Goal: Information Seeking & Learning: Learn about a topic

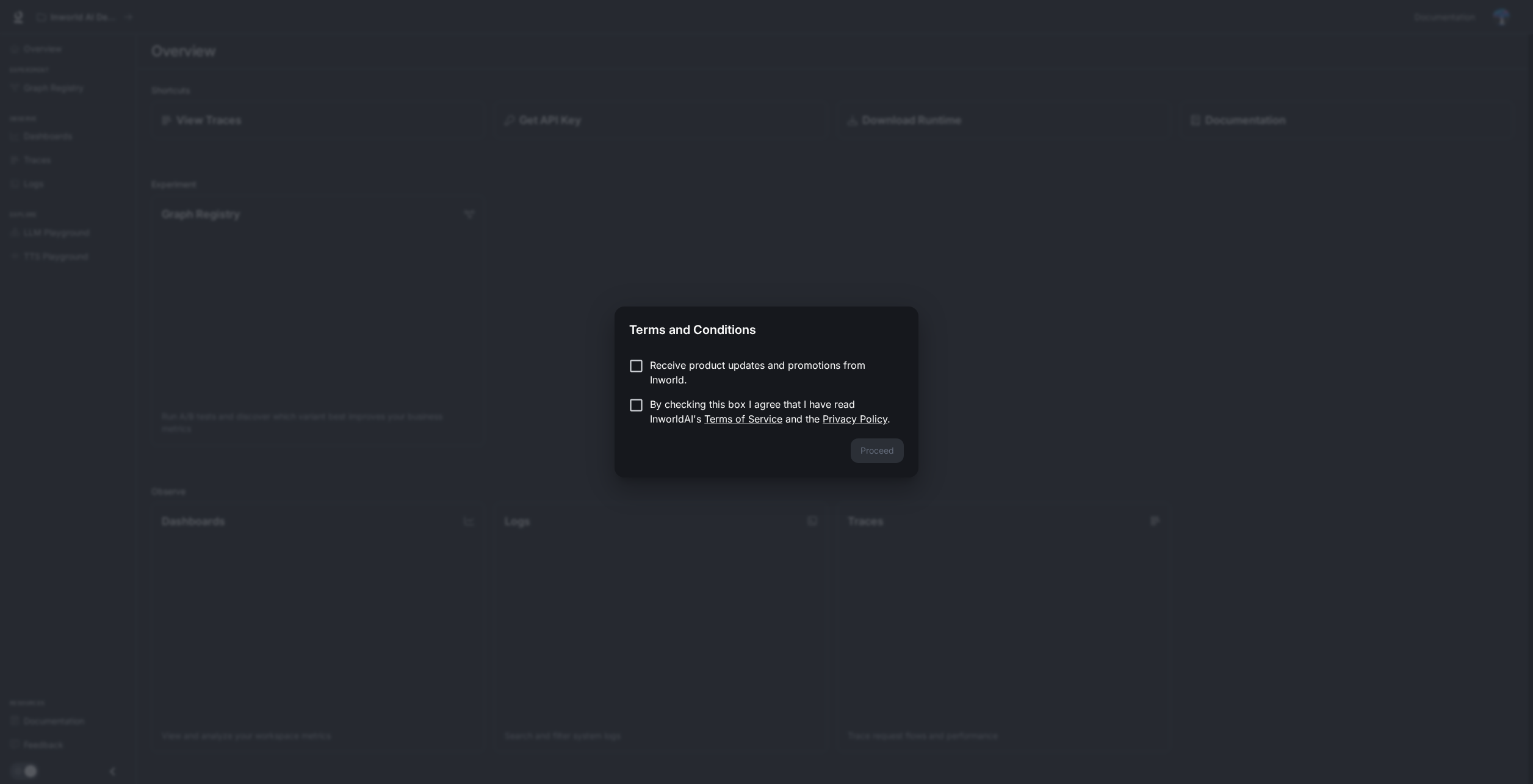
click at [651, 404] on p "By checking this box I agree that I have read InworldAI's Terms of Service and …" at bounding box center [772, 411] width 244 height 29
click at [892, 451] on button "Proceed" at bounding box center [877, 450] width 53 height 25
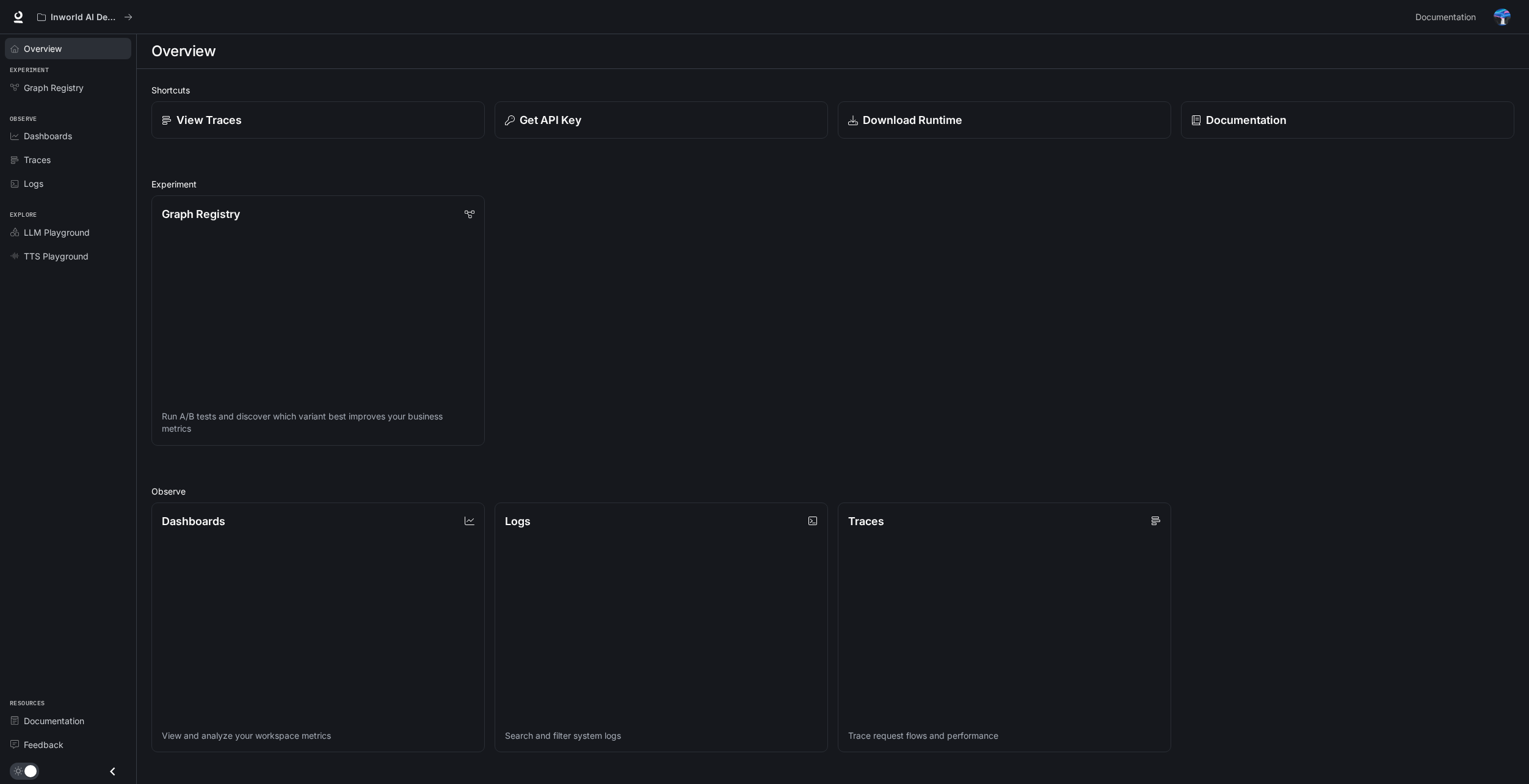
click at [53, 52] on span "Overview" at bounding box center [42, 48] width 38 height 13
click at [60, 139] on span "Dashboards" at bounding box center [47, 136] width 48 height 13
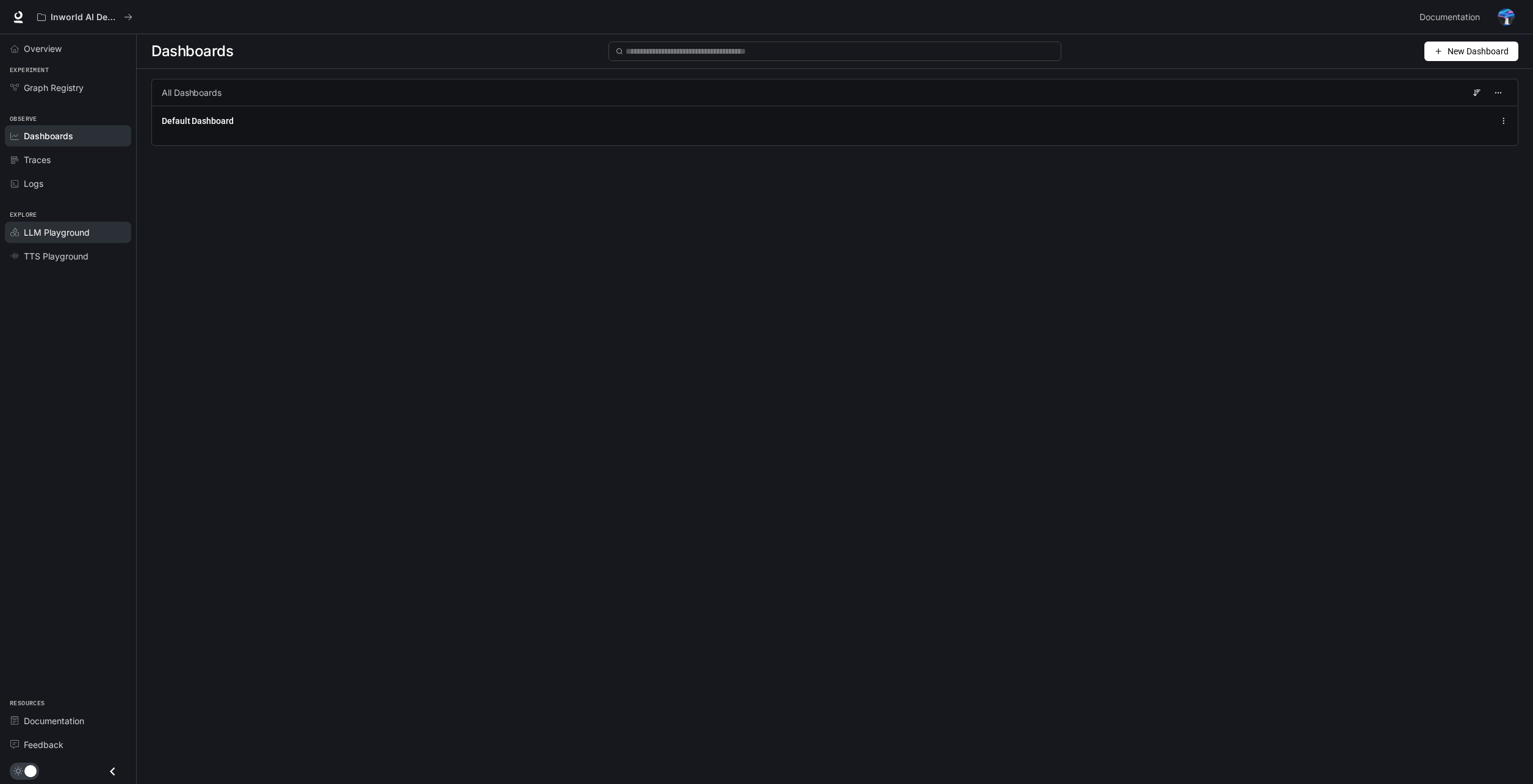
click at [78, 235] on span "LLM Playground" at bounding box center [56, 232] width 66 height 13
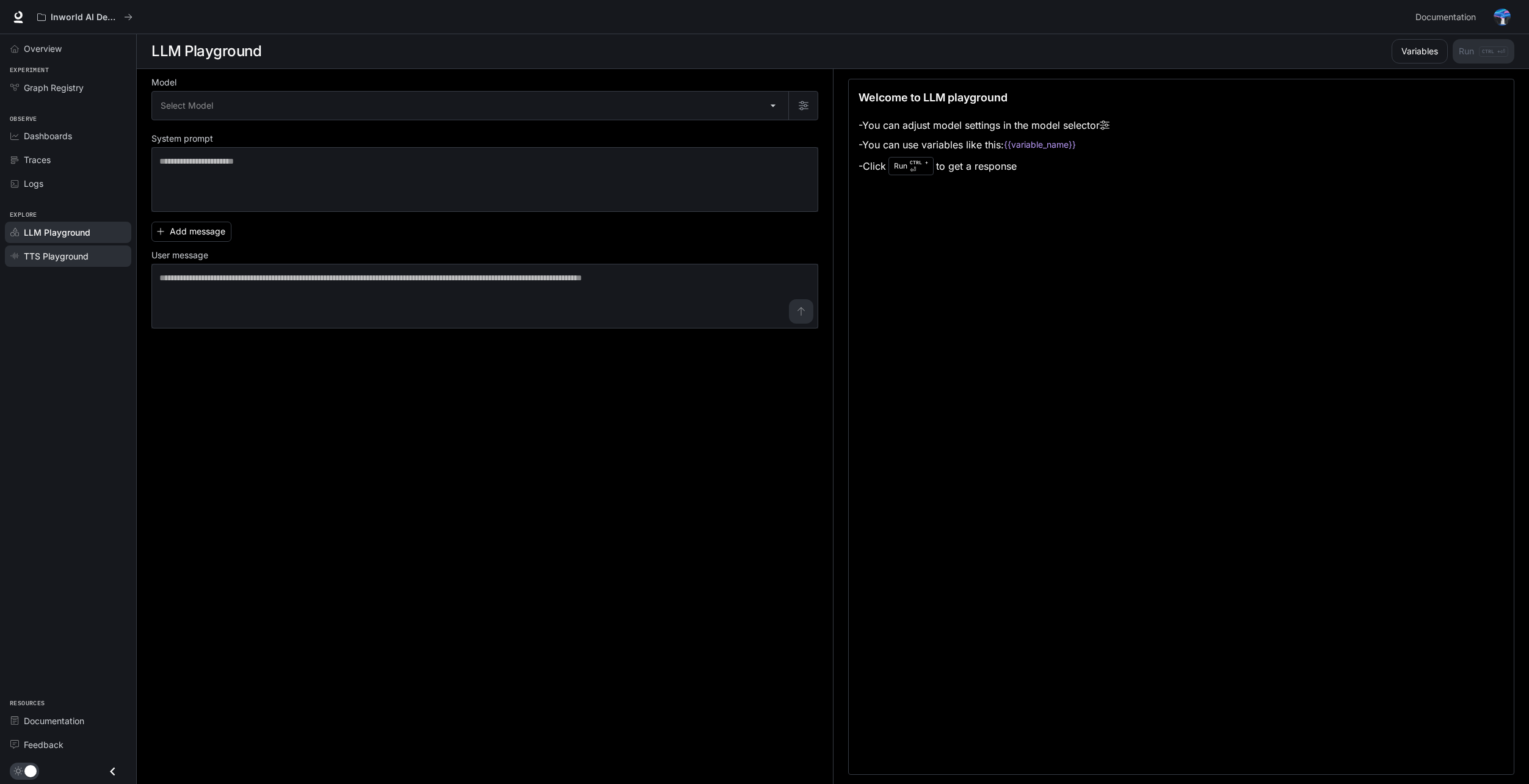
click at [81, 261] on span "TTS Playground" at bounding box center [56, 256] width 65 height 13
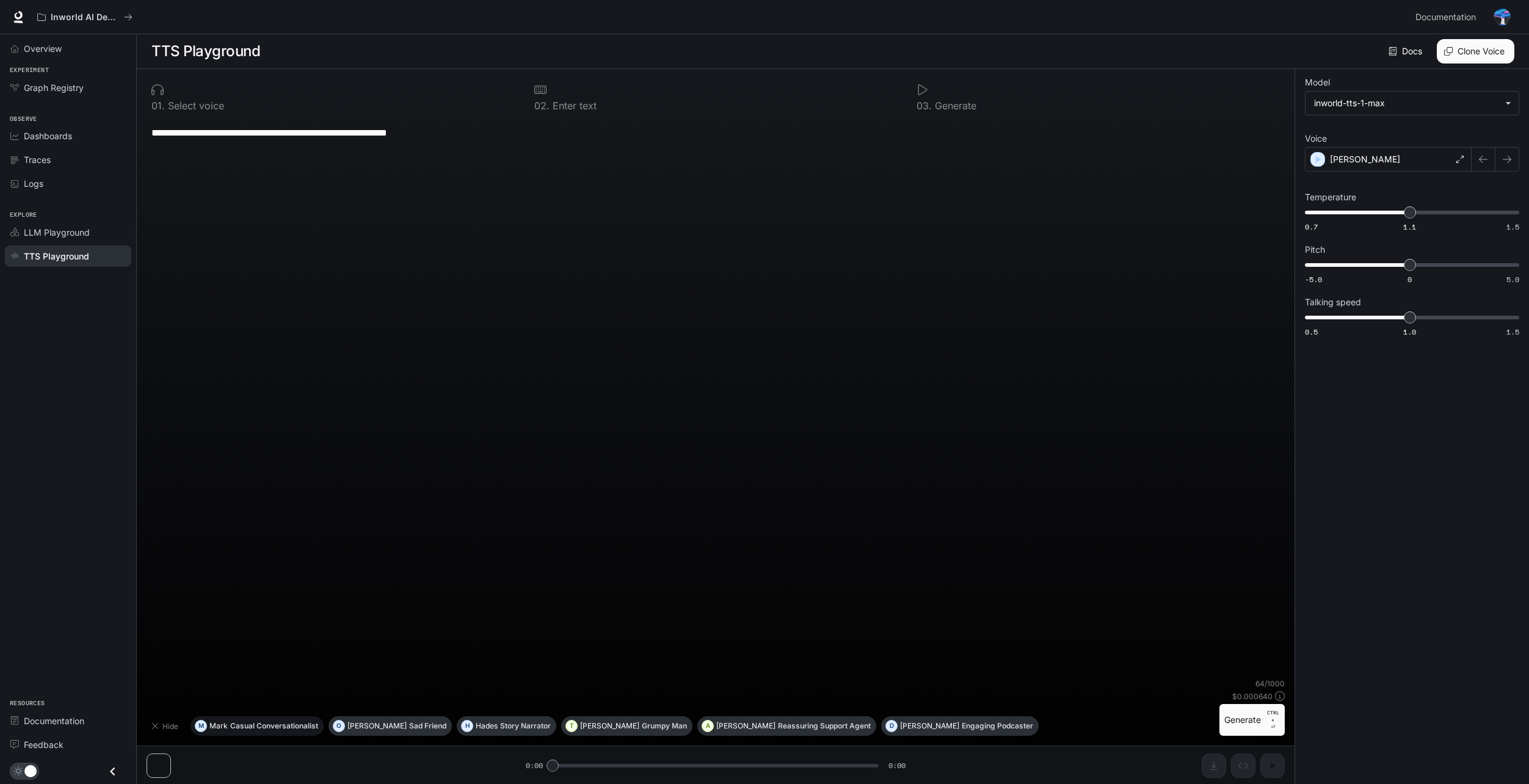
click at [305, 728] on p "Casual Conversationalist" at bounding box center [274, 725] width 88 height 7
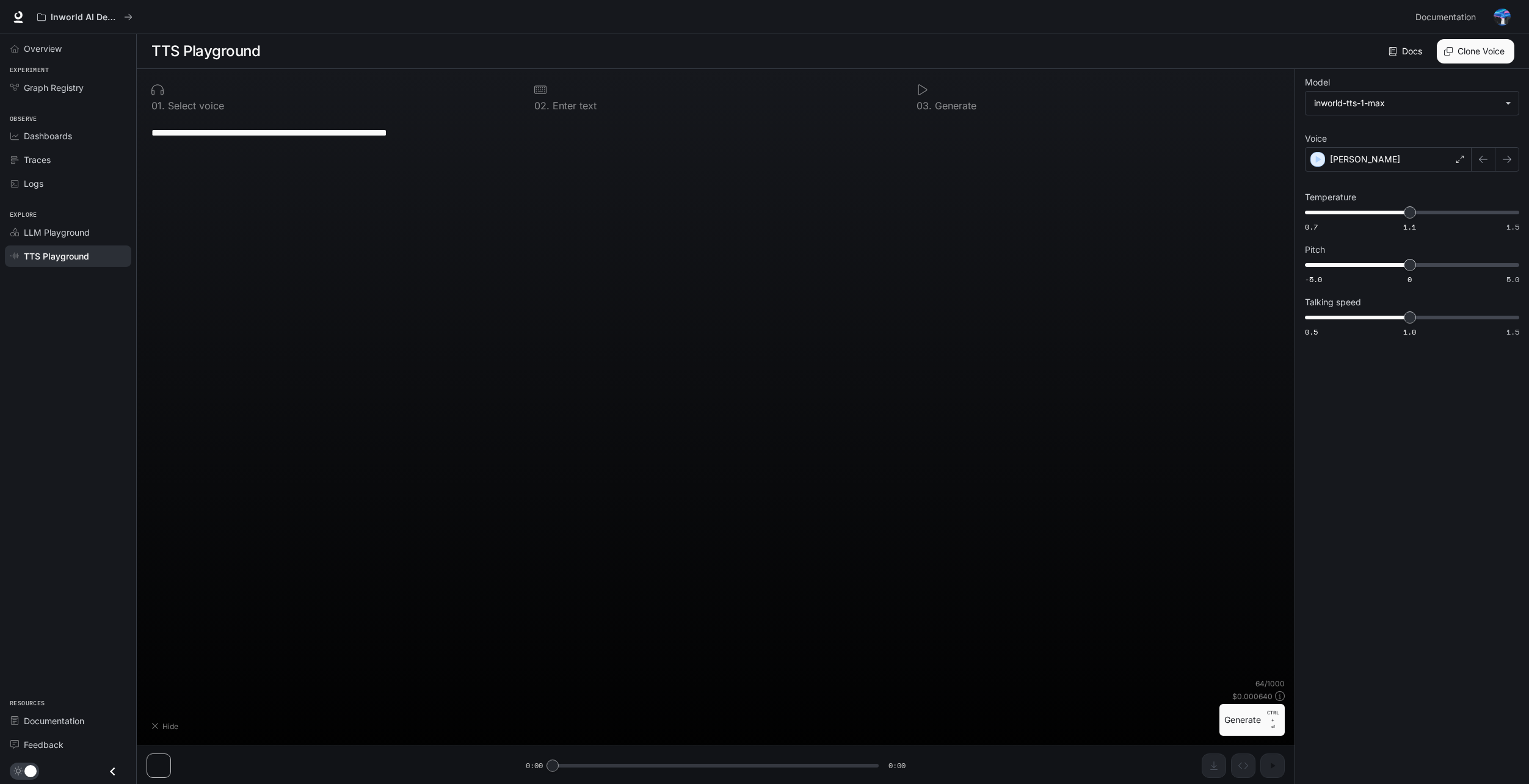
type textarea "**********"
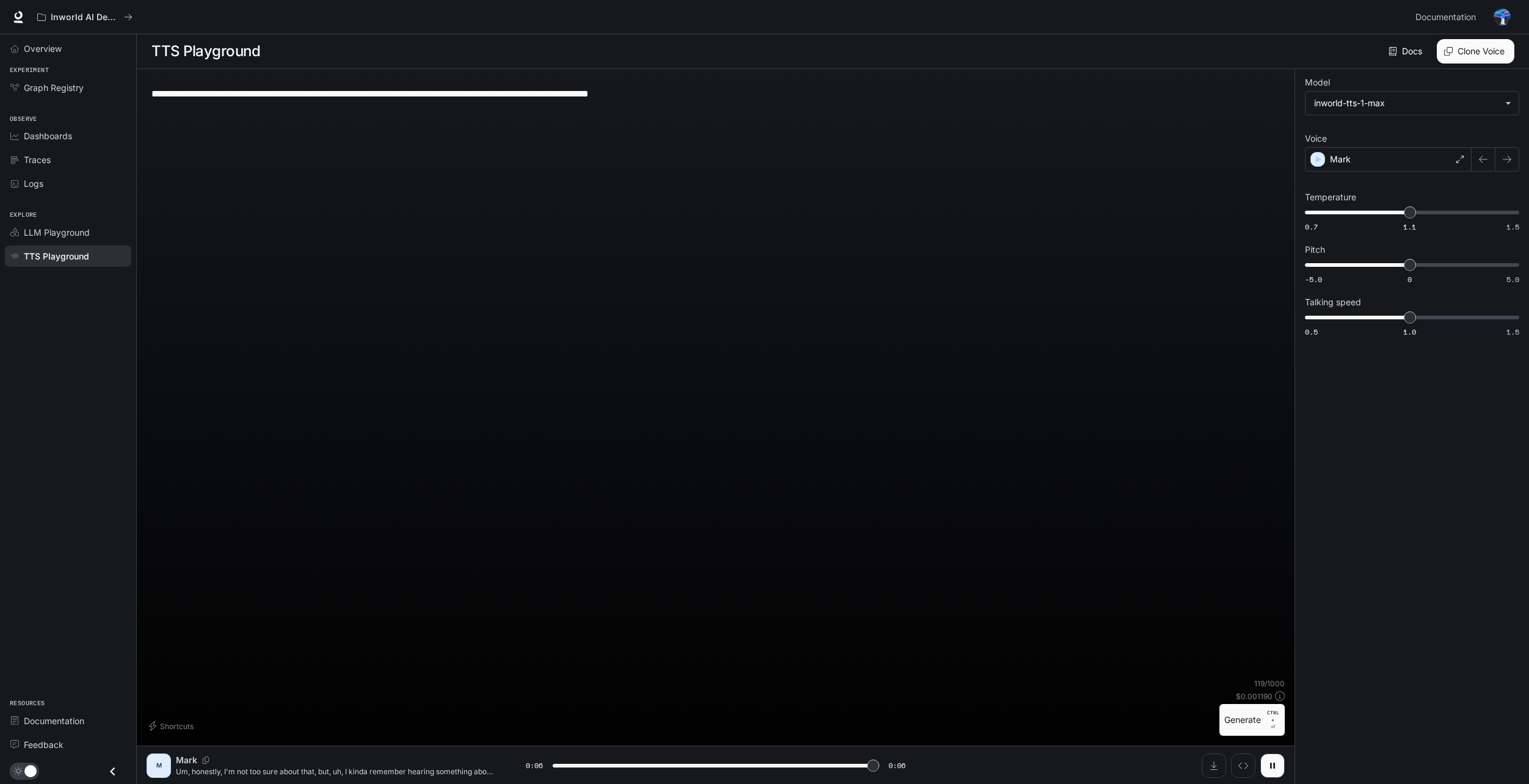
type input "*"
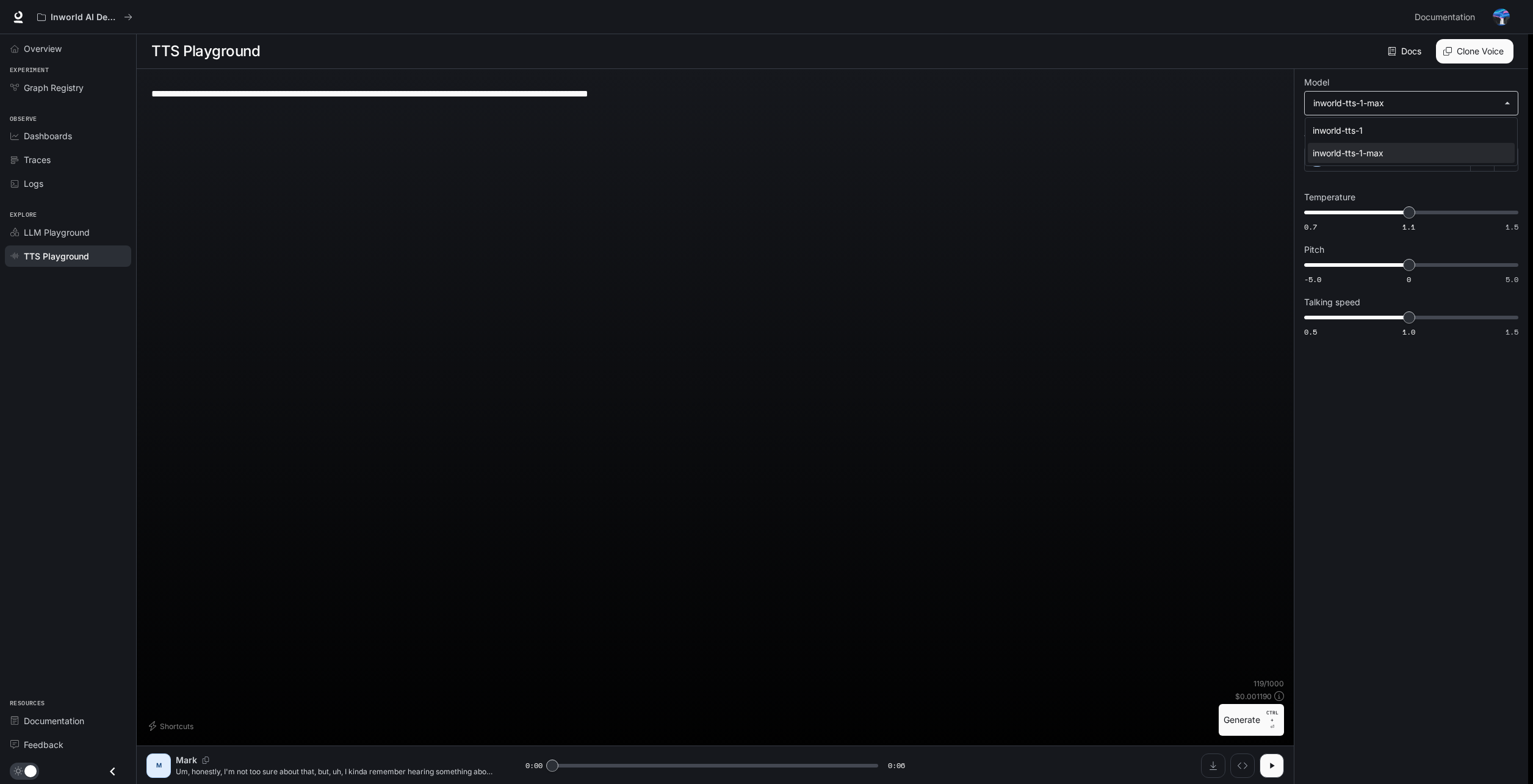
click at [1419, 95] on body "**********" at bounding box center [766, 392] width 1533 height 784
click at [1134, 99] on div at bounding box center [766, 392] width 1533 height 784
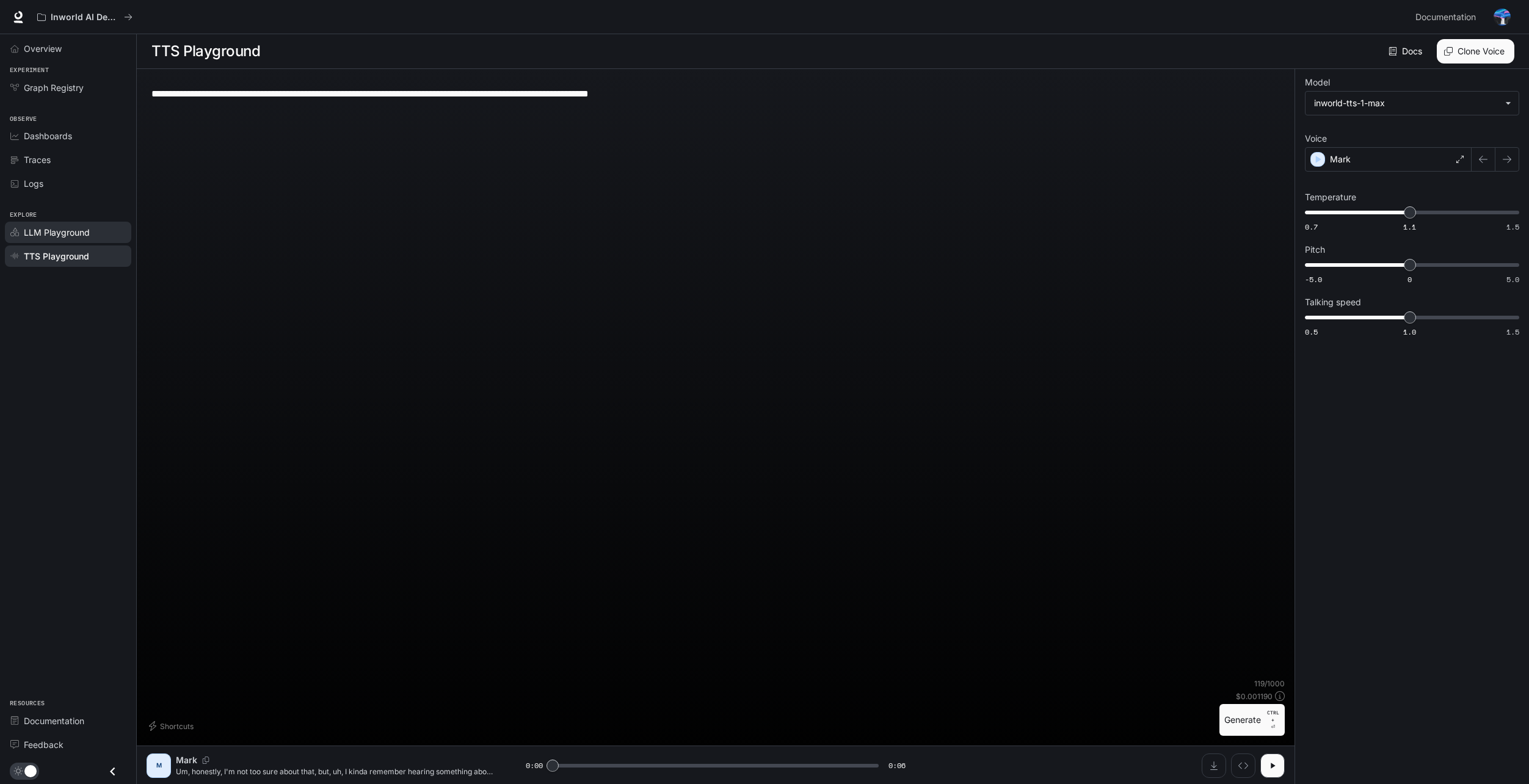
click at [77, 241] on link "LLM Playground" at bounding box center [68, 232] width 126 height 21
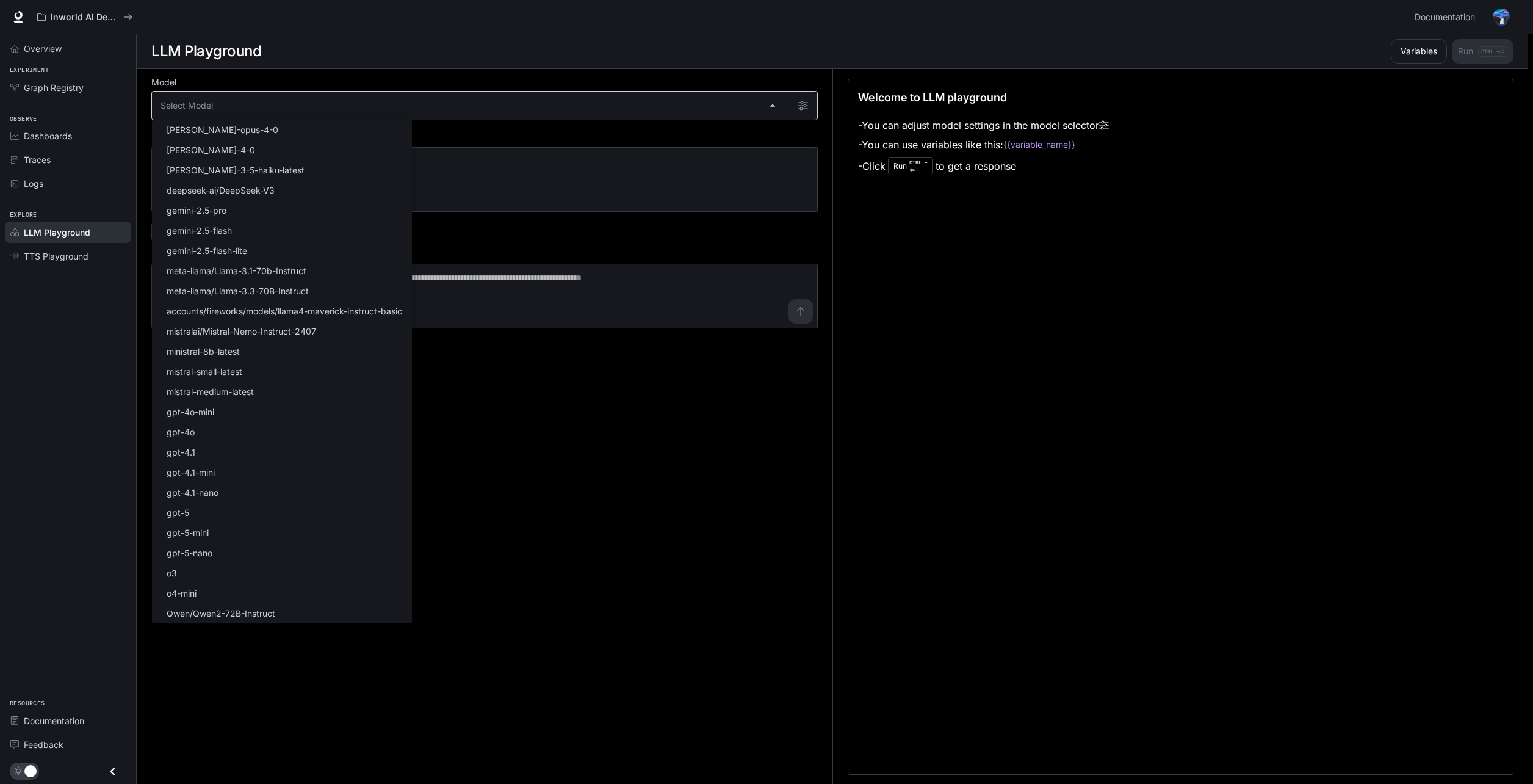
click at [287, 111] on body "Skip to main content Inworld AI Demos Documentation Documentation Portal Overvi…" at bounding box center [766, 392] width 1533 height 784
click at [576, 500] on div at bounding box center [766, 392] width 1533 height 784
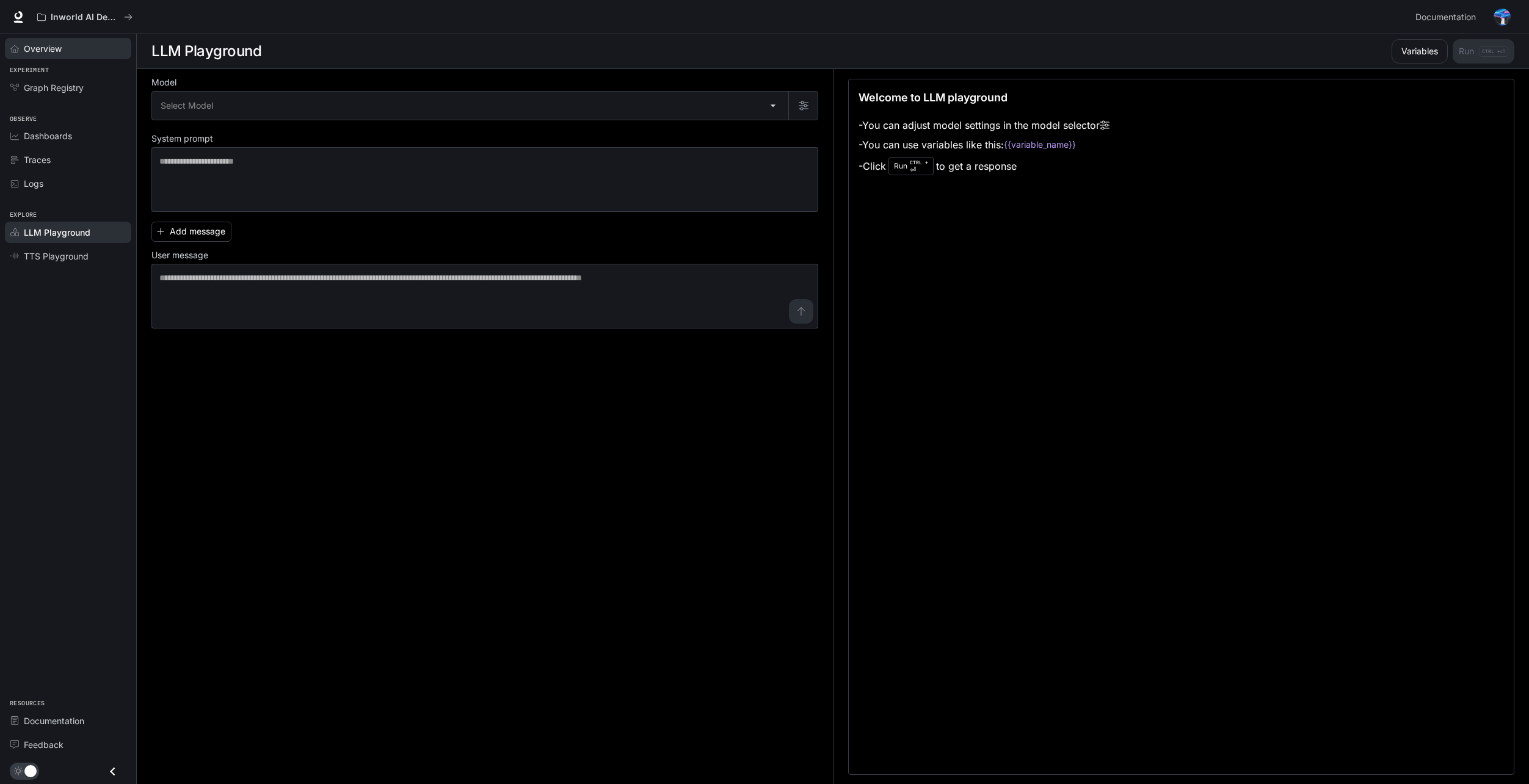
click at [67, 50] on div "Overview" at bounding box center [74, 48] width 102 height 13
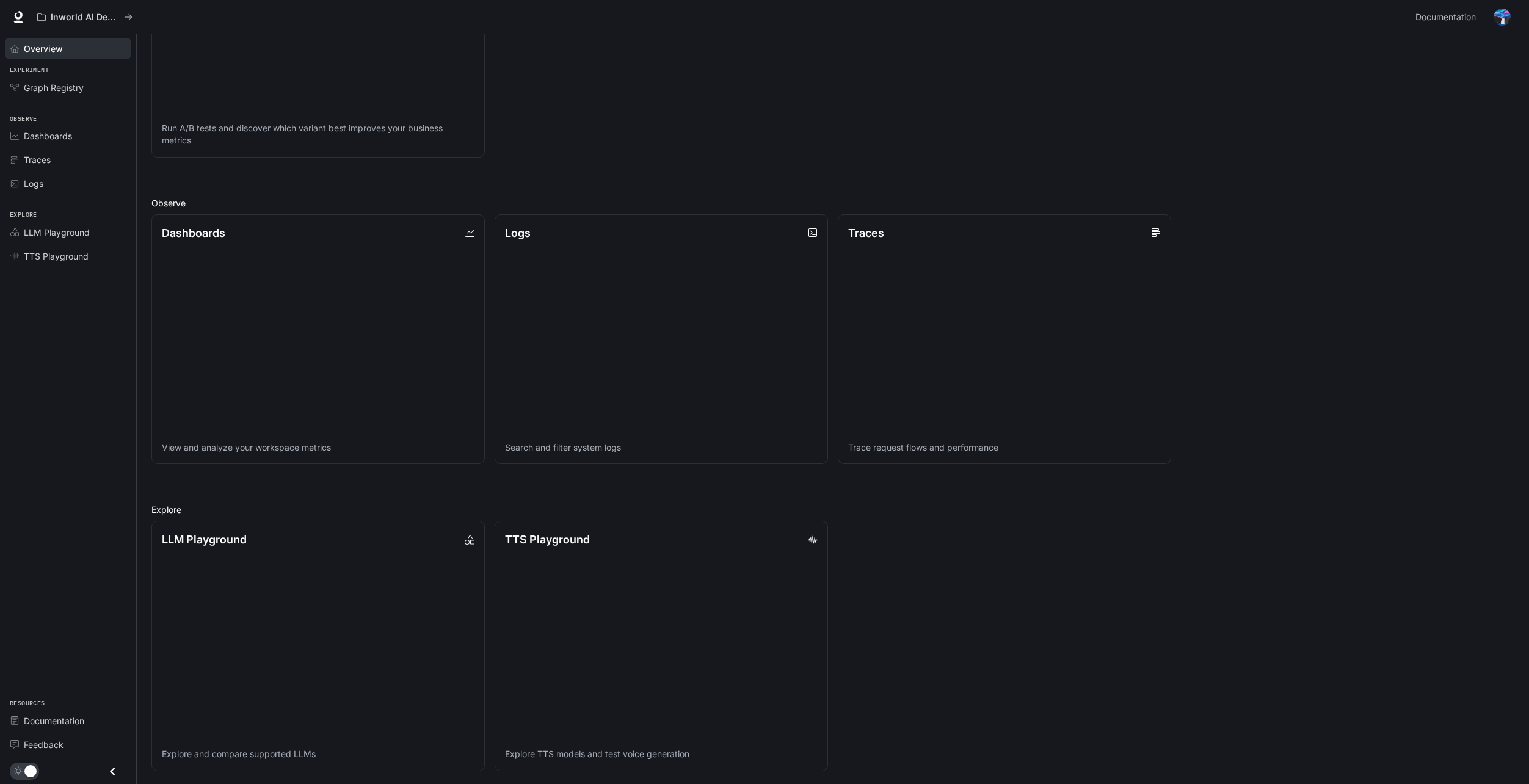
scroll to position [290, 0]
click at [94, 19] on p "Inworld AI Demos" at bounding box center [85, 18] width 68 height 11
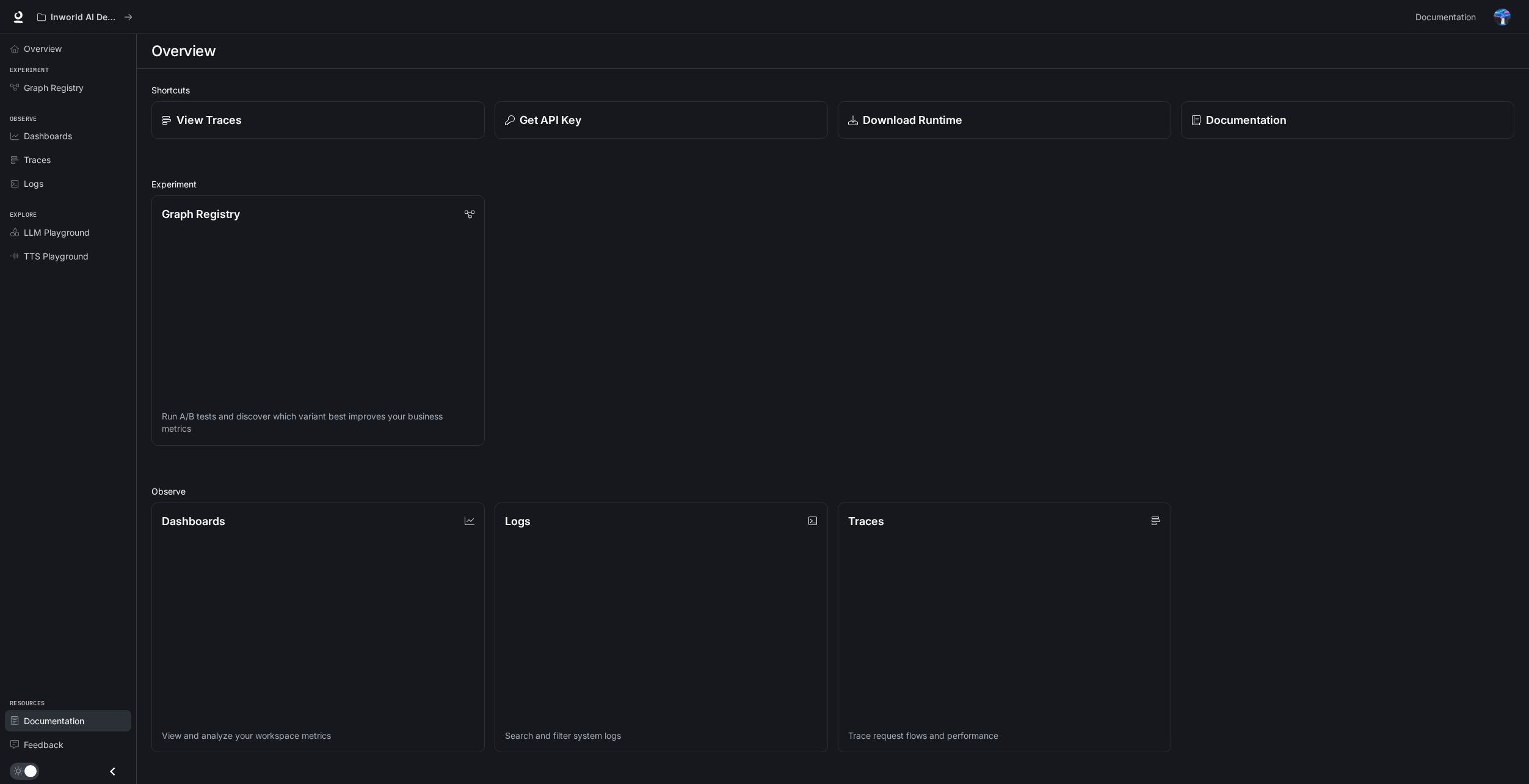
click at [75, 717] on span "Documentation" at bounding box center [53, 720] width 60 height 13
